Goal: Task Accomplishment & Management: Use online tool/utility

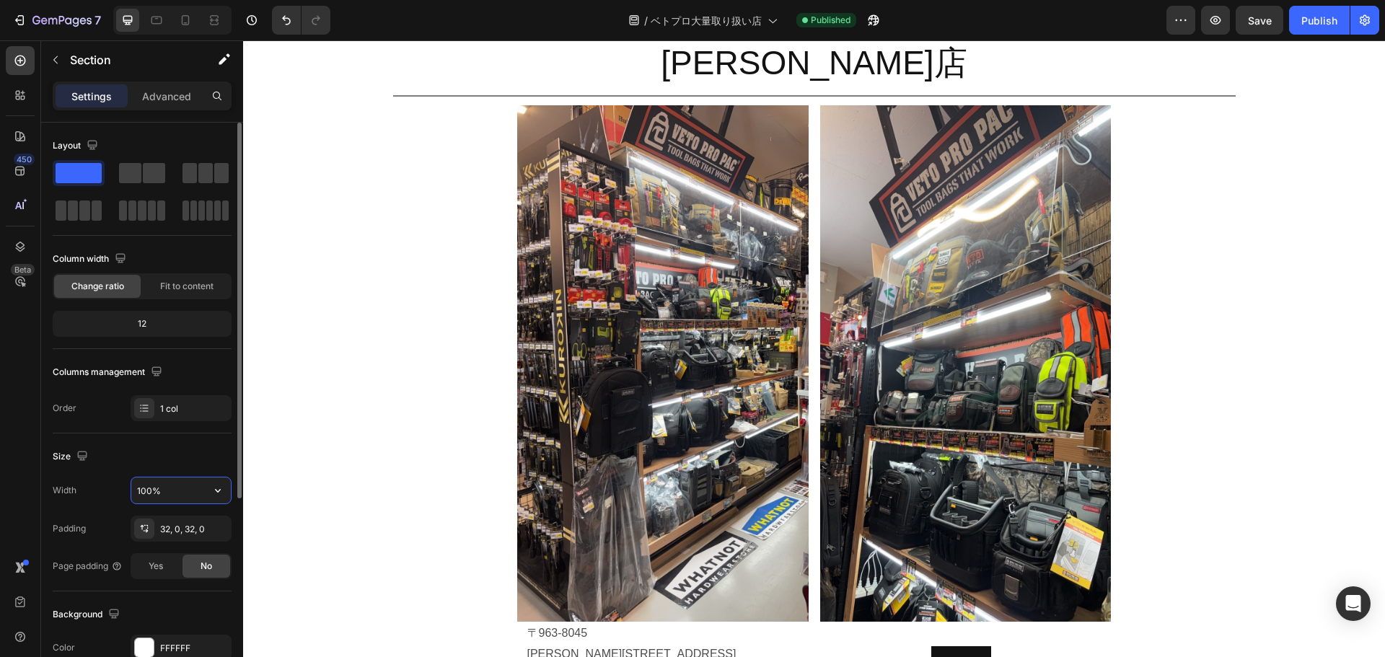
click at [169, 487] on input "100%" at bounding box center [181, 491] width 100 height 26
type input "90%"
click at [1326, 25] on div "Publish" at bounding box center [1319, 20] width 36 height 15
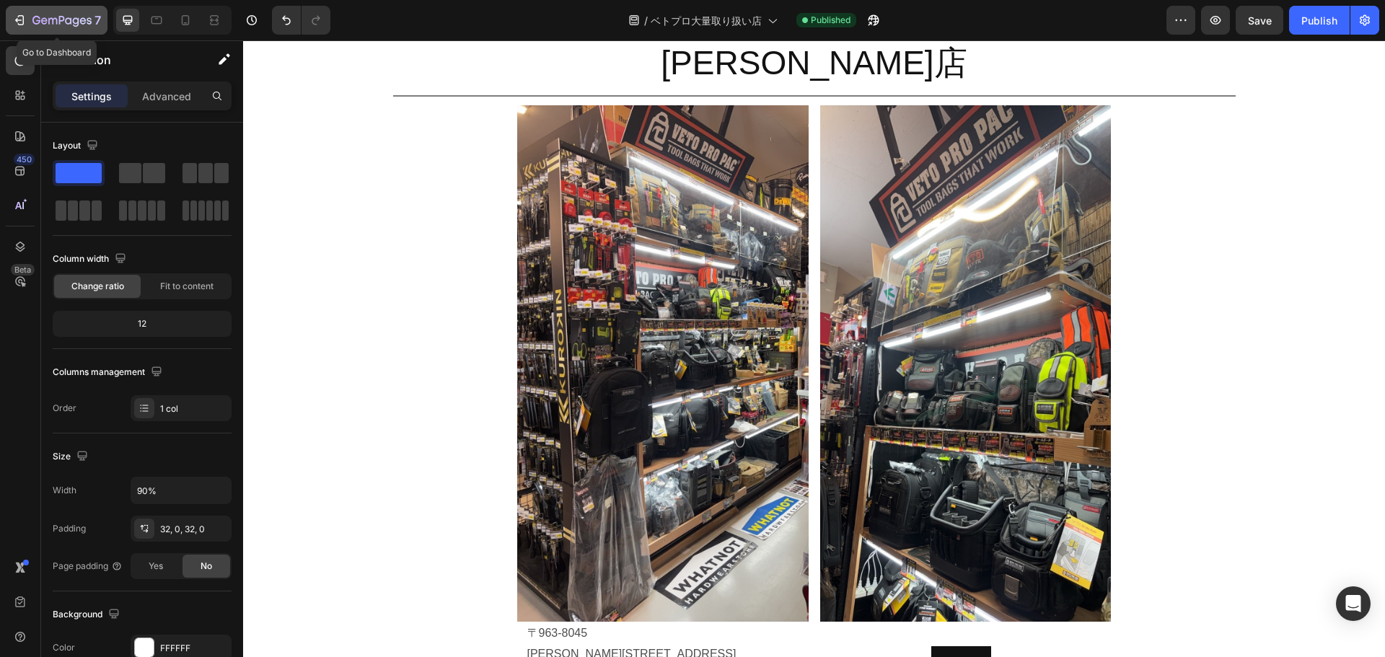
click at [53, 19] on icon "button" at bounding box center [52, 21] width 9 height 6
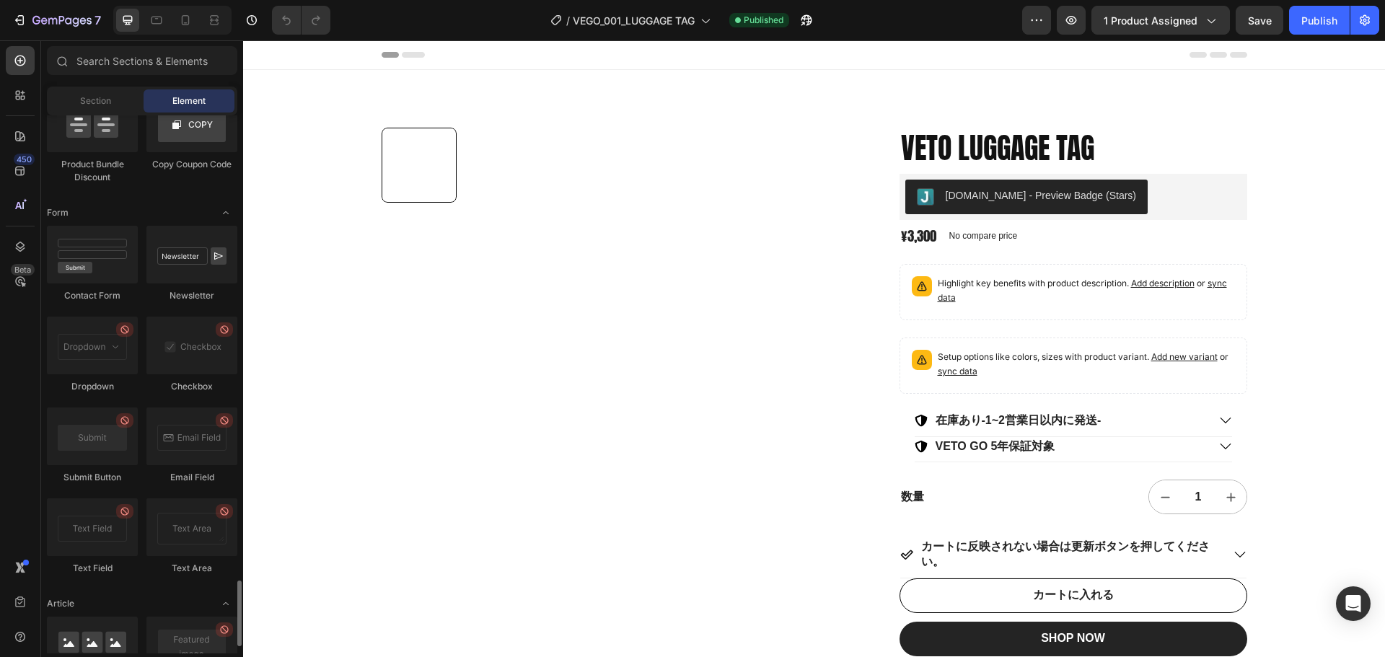
scroll to position [3355, 0]
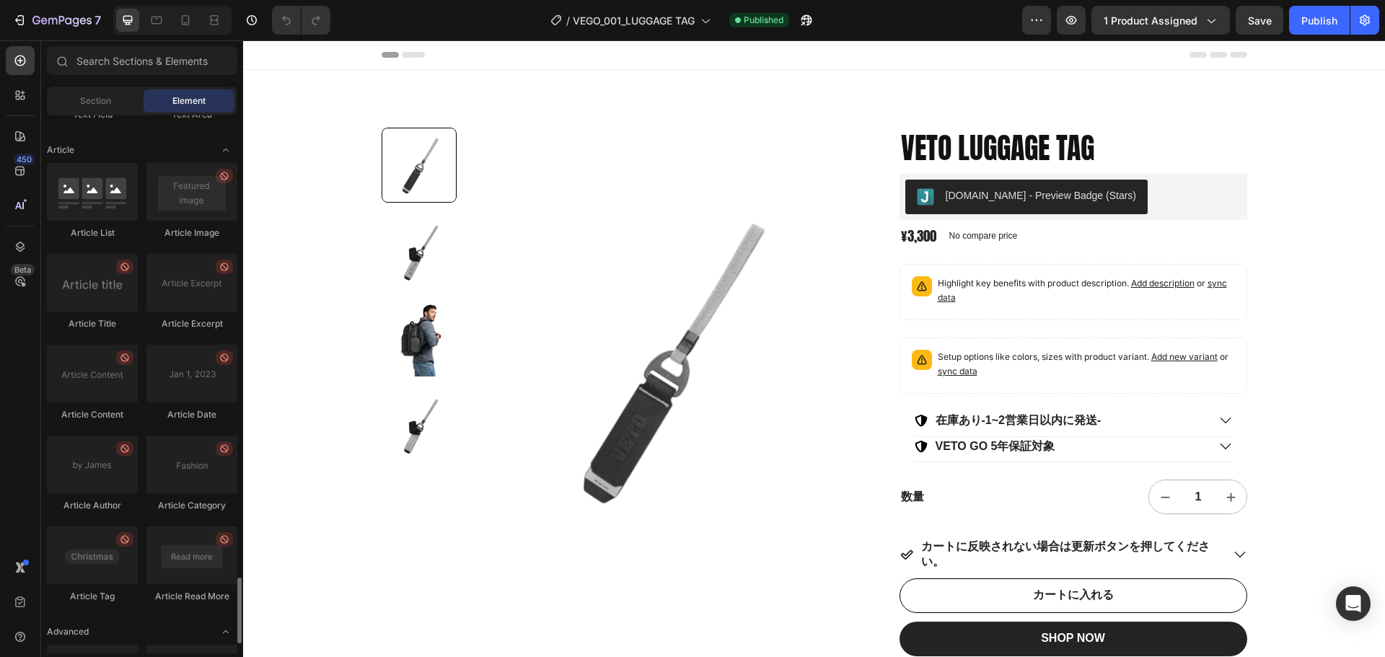
scroll to position [3832, 0]
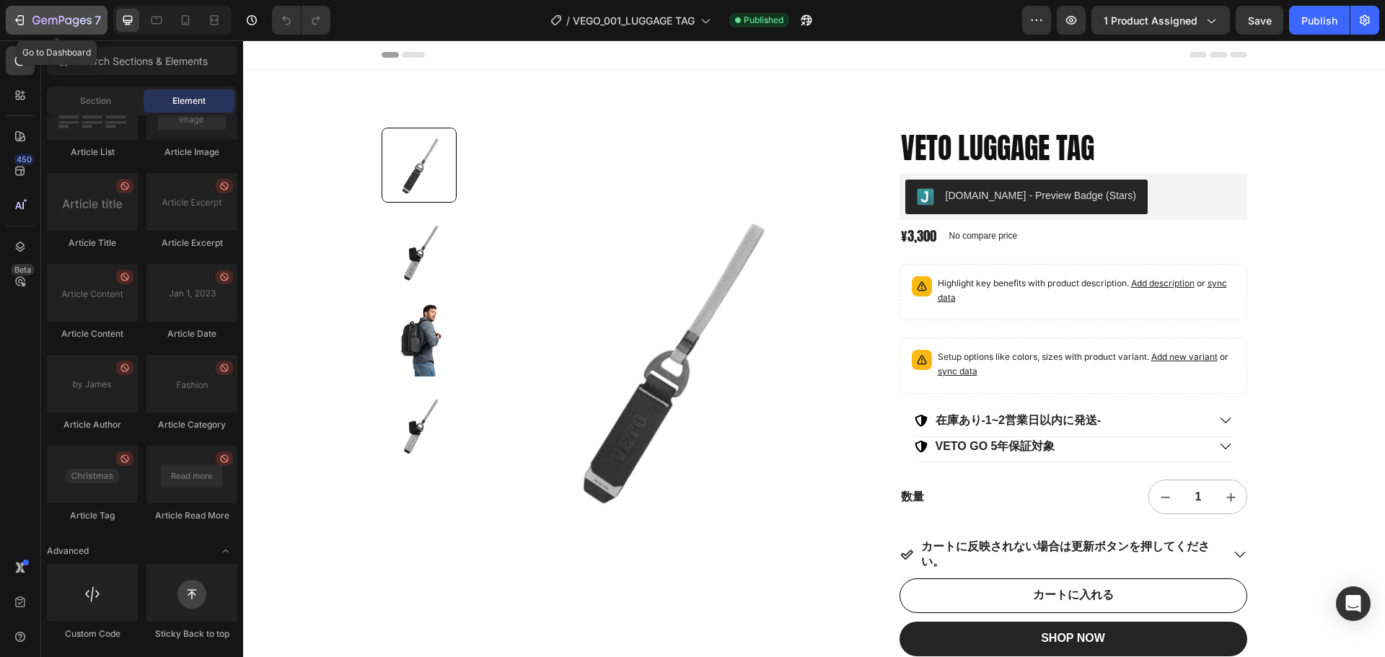
click at [25, 22] on icon "button" at bounding box center [19, 20] width 14 height 14
